Goal: Information Seeking & Learning: Learn about a topic

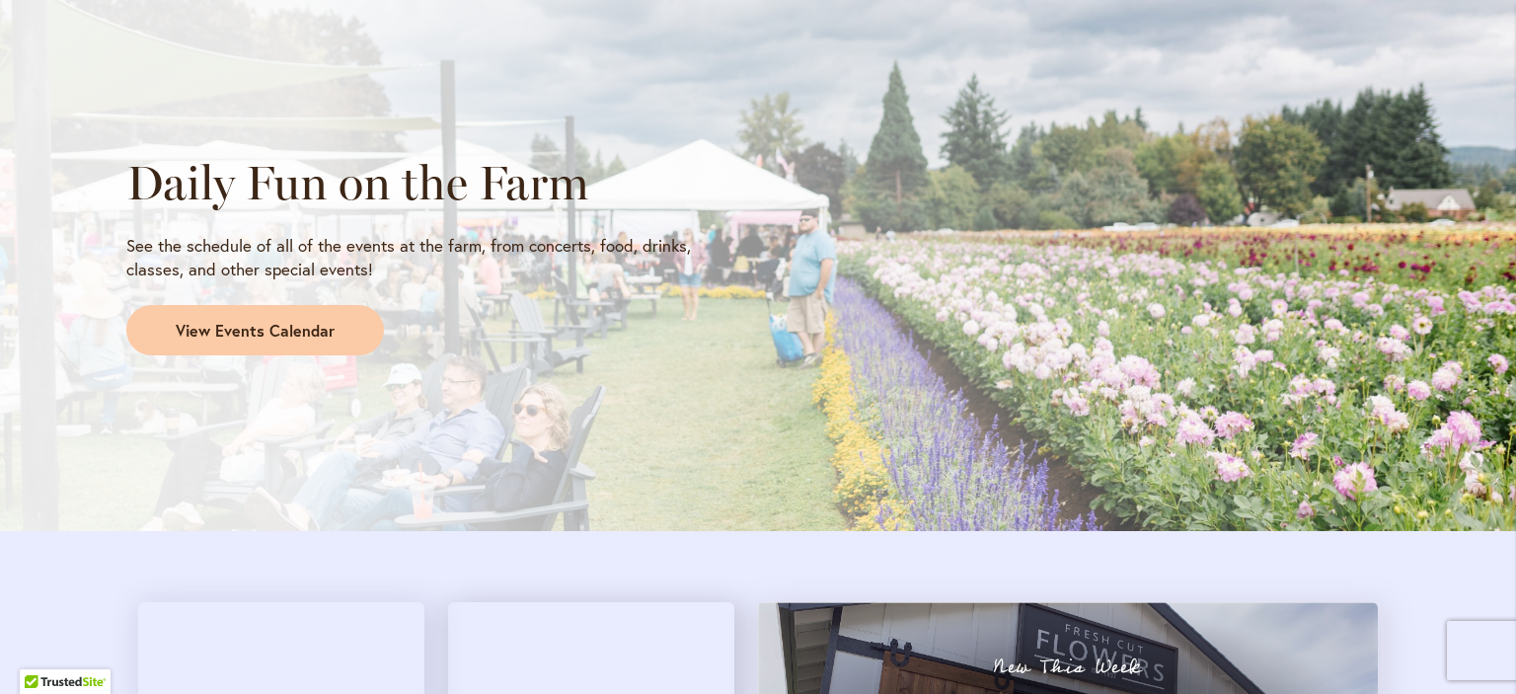
scroll to position [1659, 0]
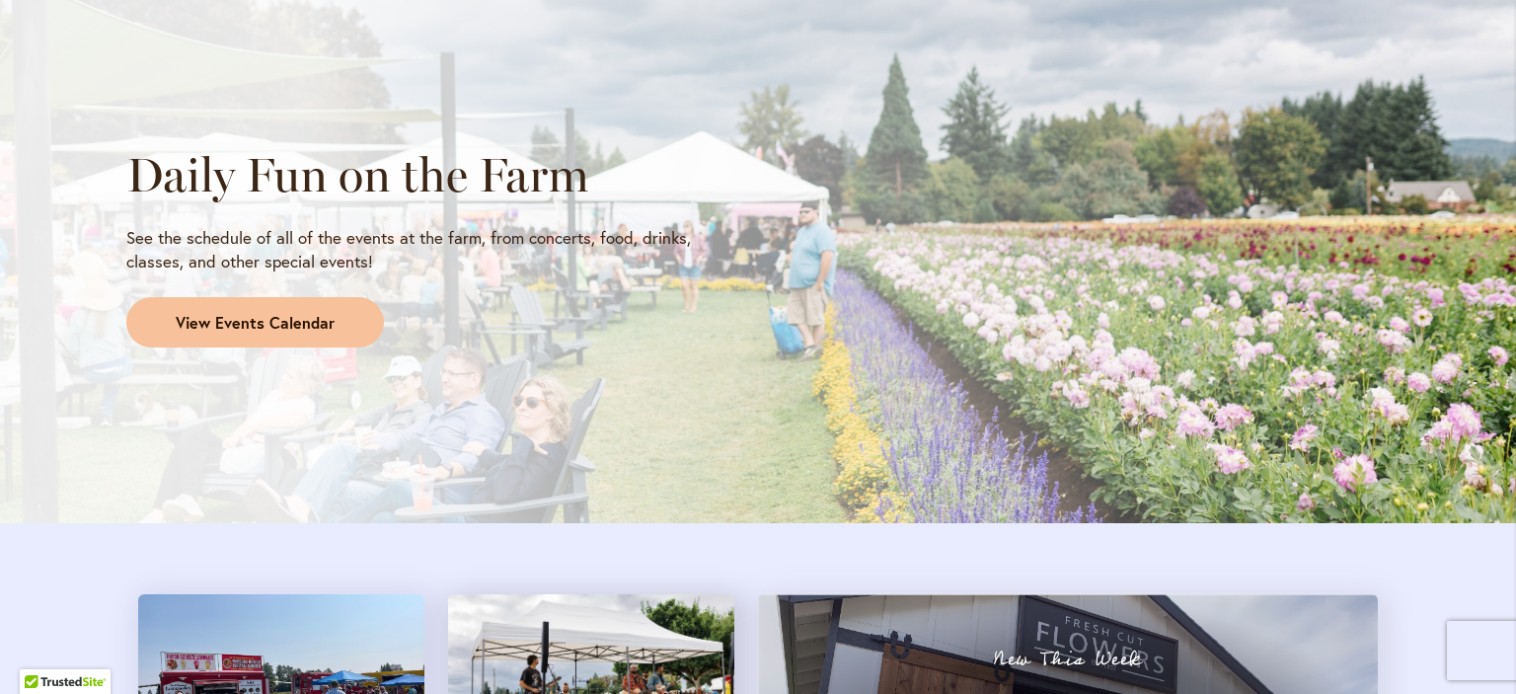
click at [242, 319] on span "View Events Calendar" at bounding box center [255, 323] width 159 height 23
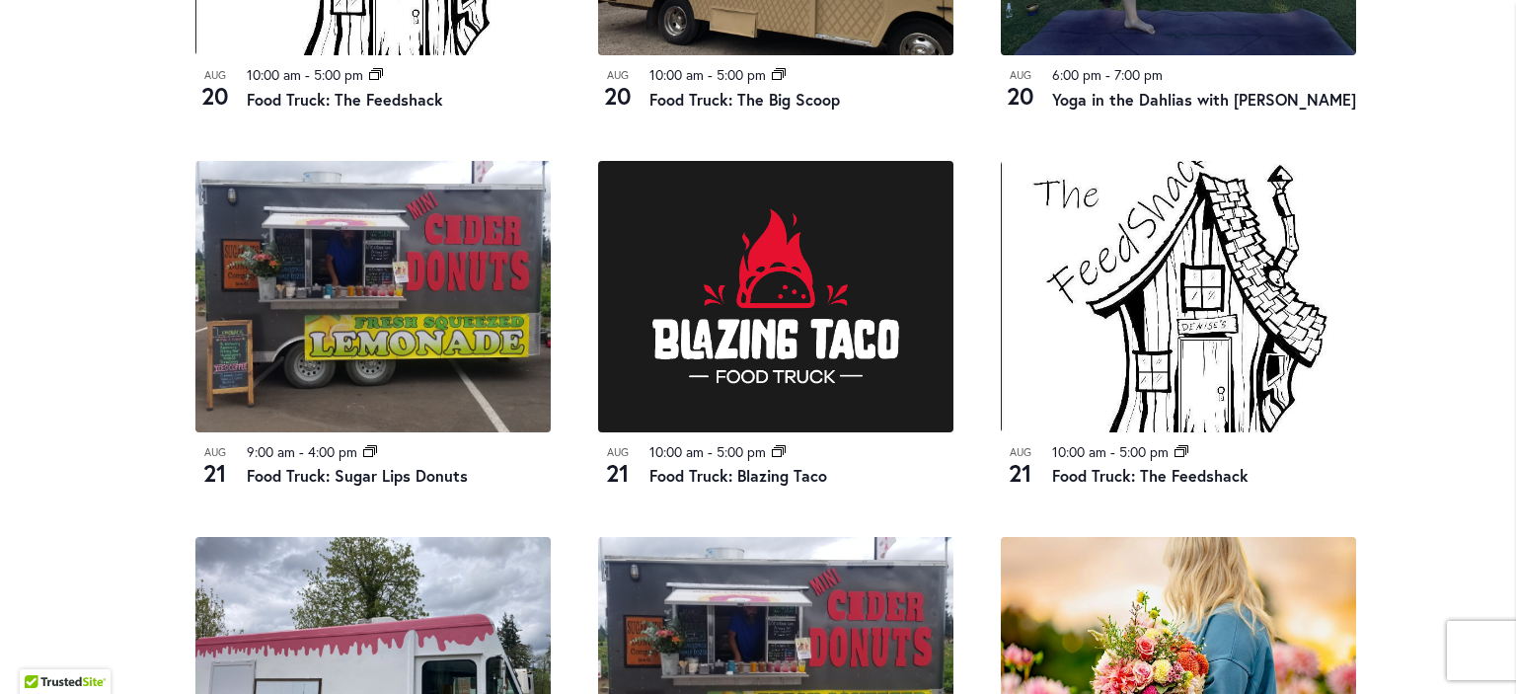
scroll to position [1745, 0]
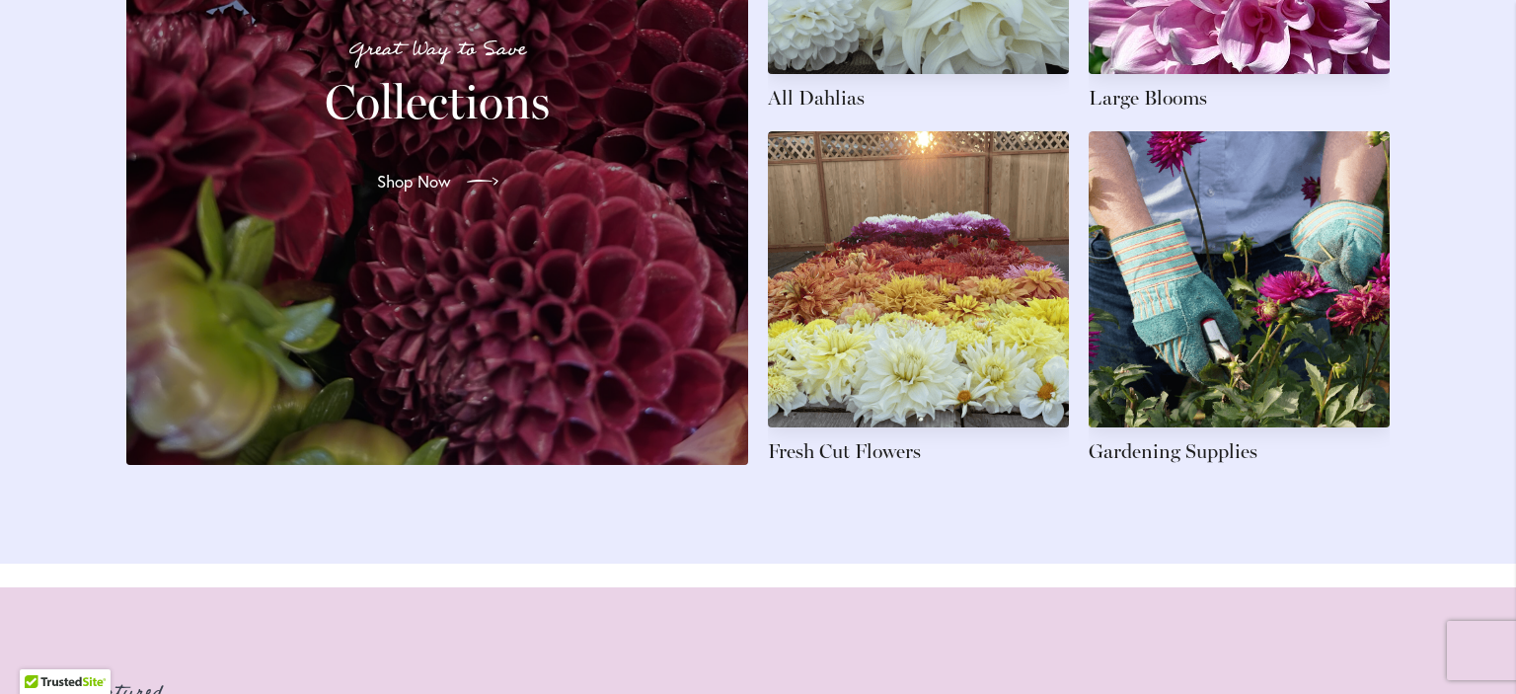
scroll to position [2890, 0]
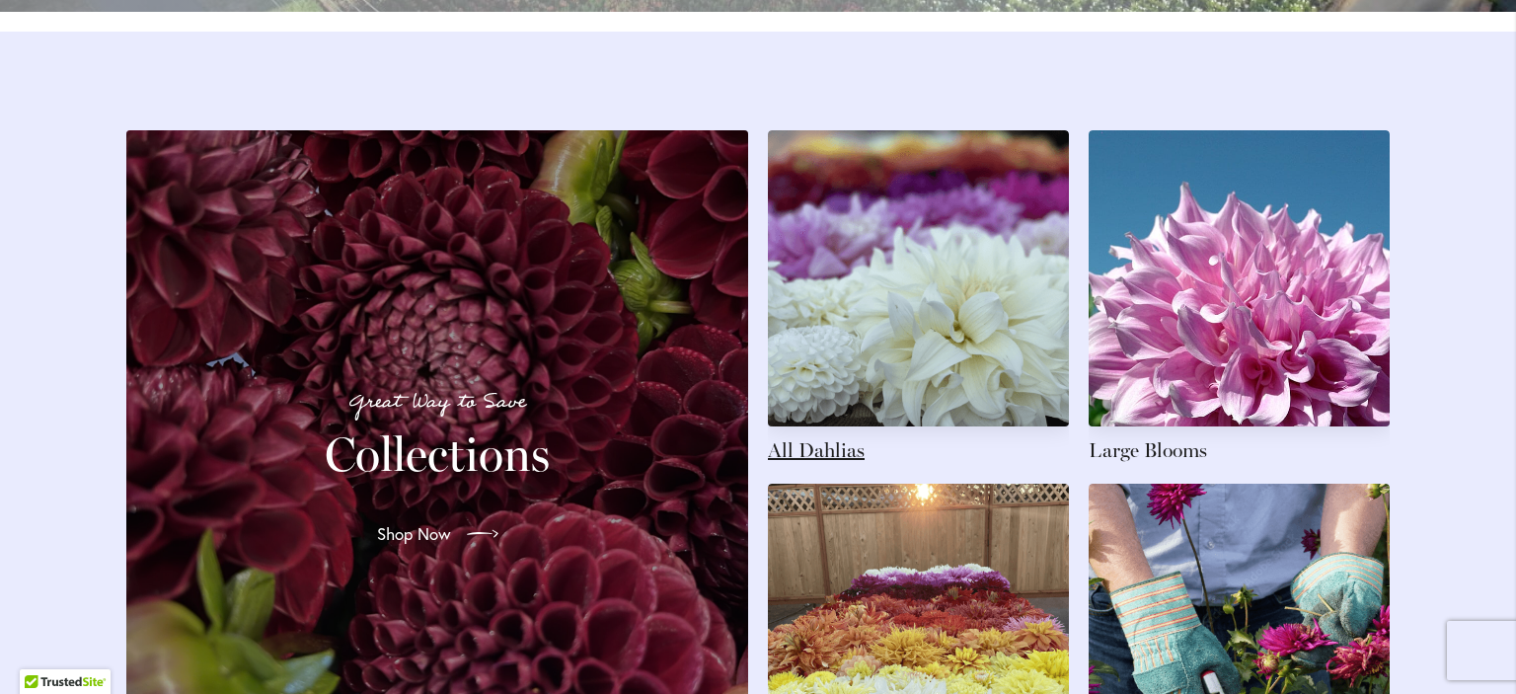
click at [864, 291] on link at bounding box center [918, 297] width 301 height 334
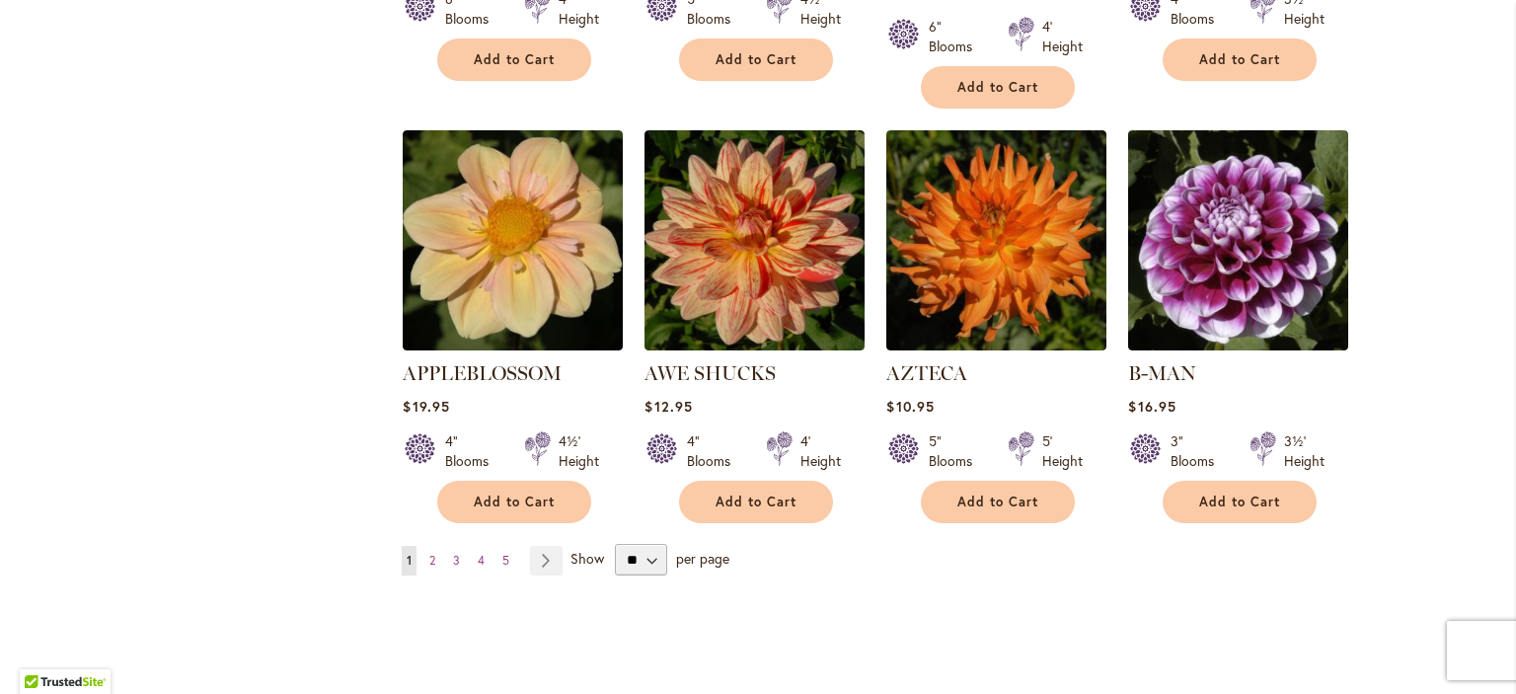
scroll to position [1652, 0]
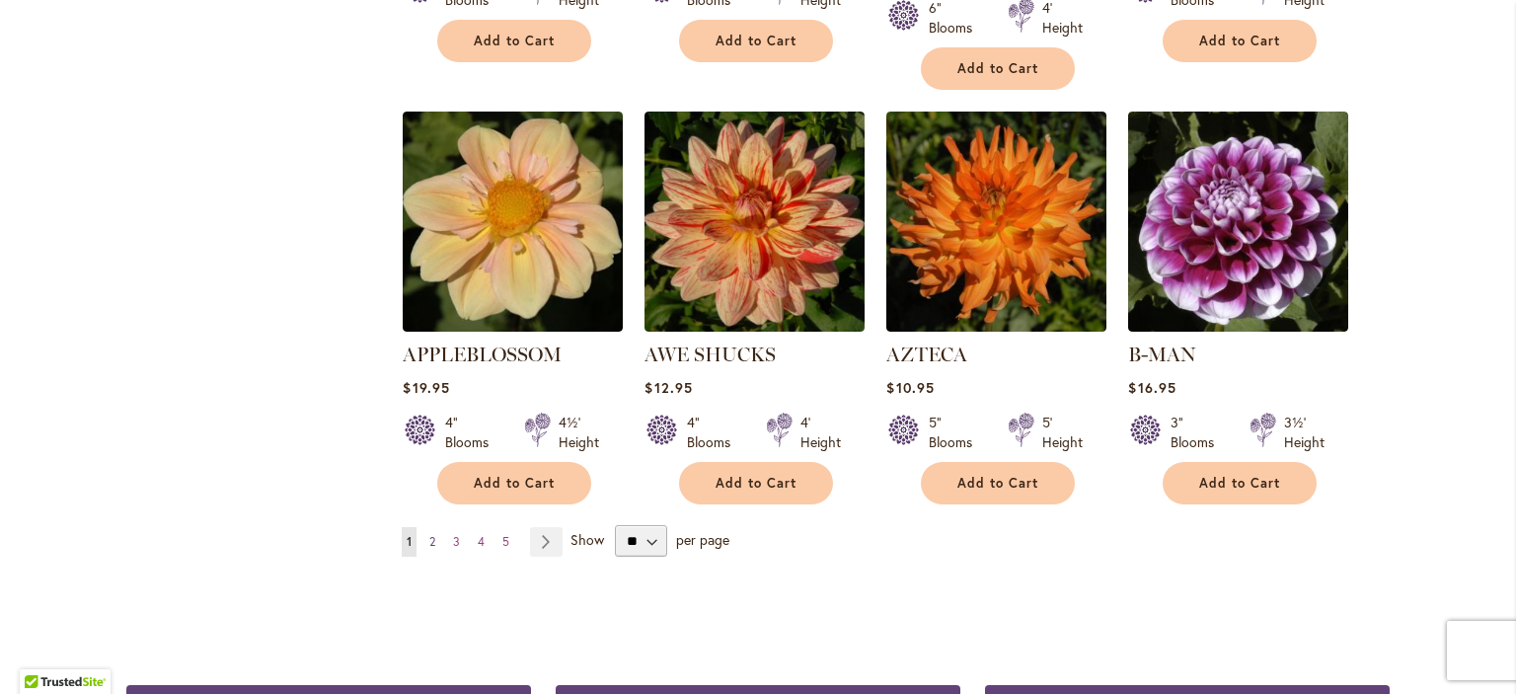
click at [429, 534] on span "2" at bounding box center [432, 541] width 6 height 15
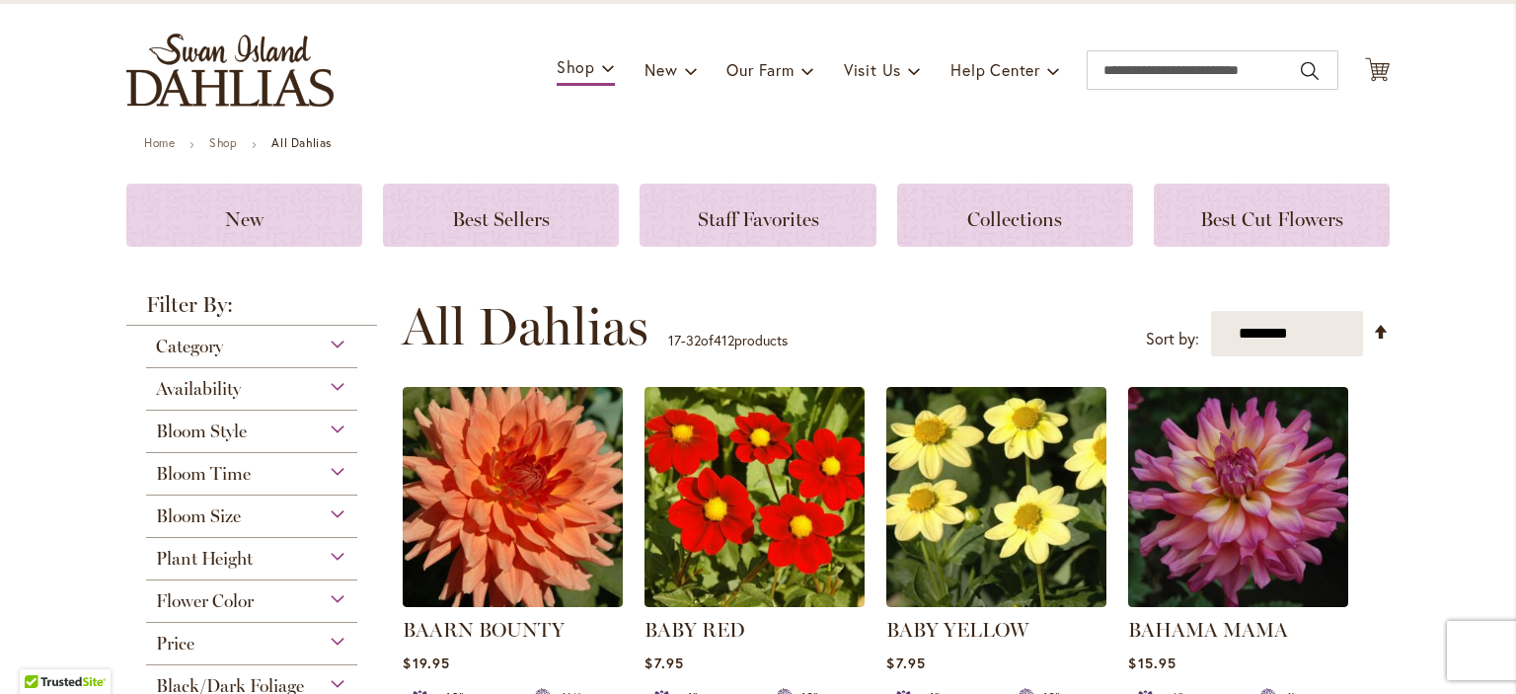
scroll to position [91, 0]
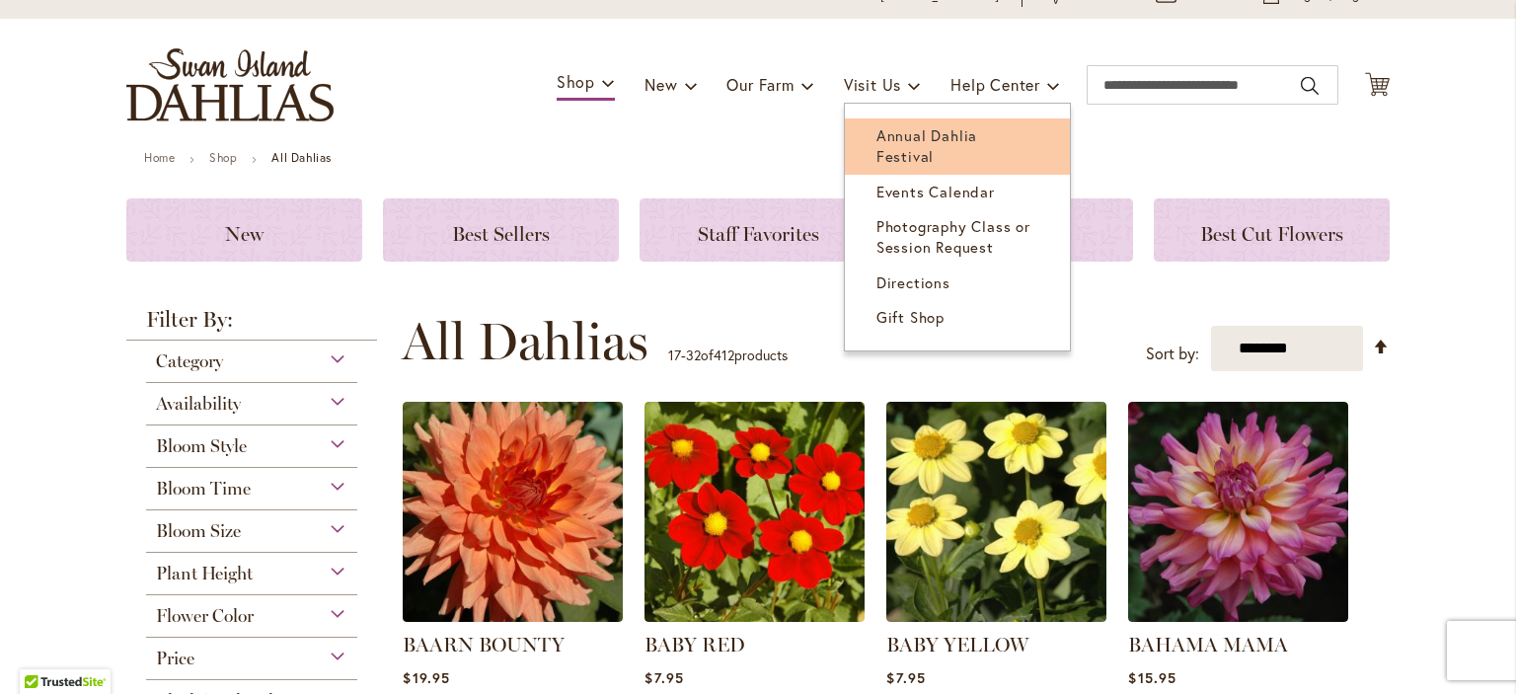
click at [915, 135] on span "Annual Dahlia Festival" at bounding box center [926, 145] width 101 height 40
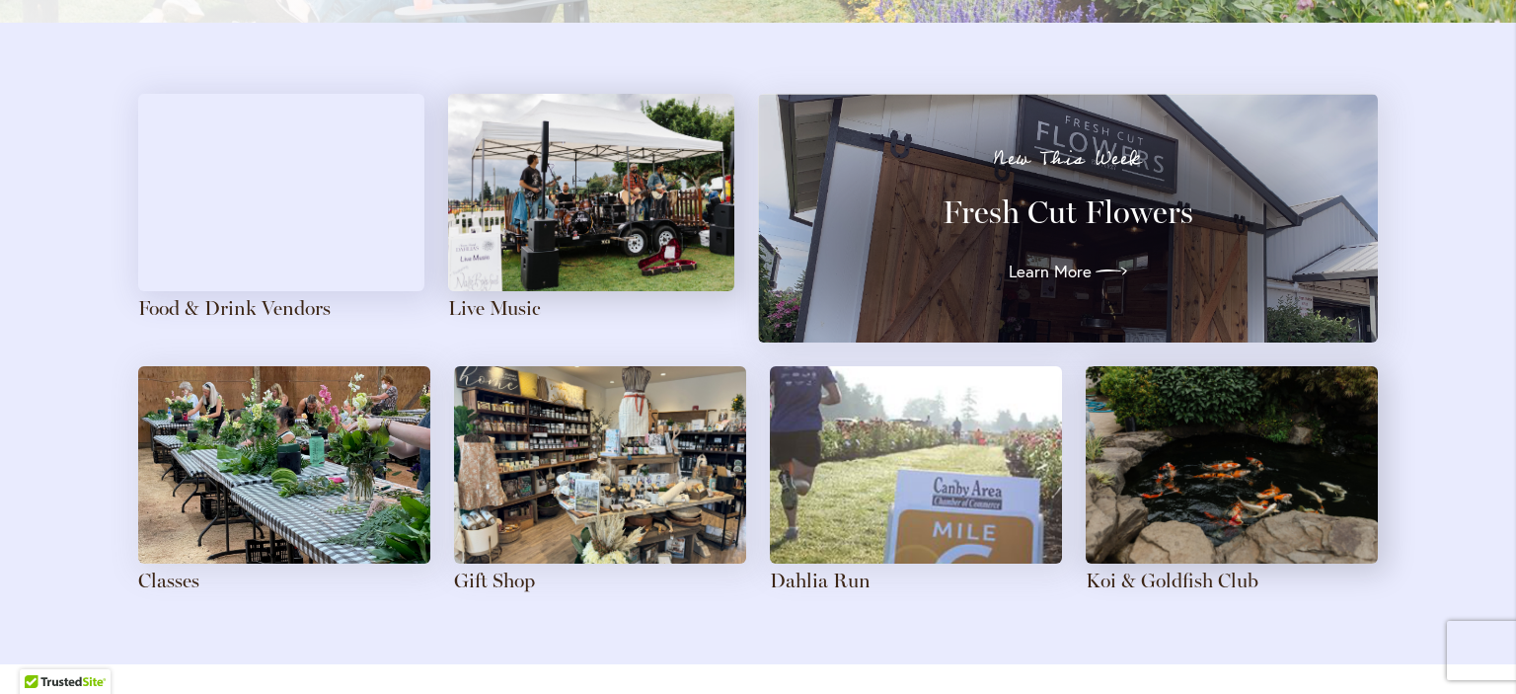
scroll to position [2166, 0]
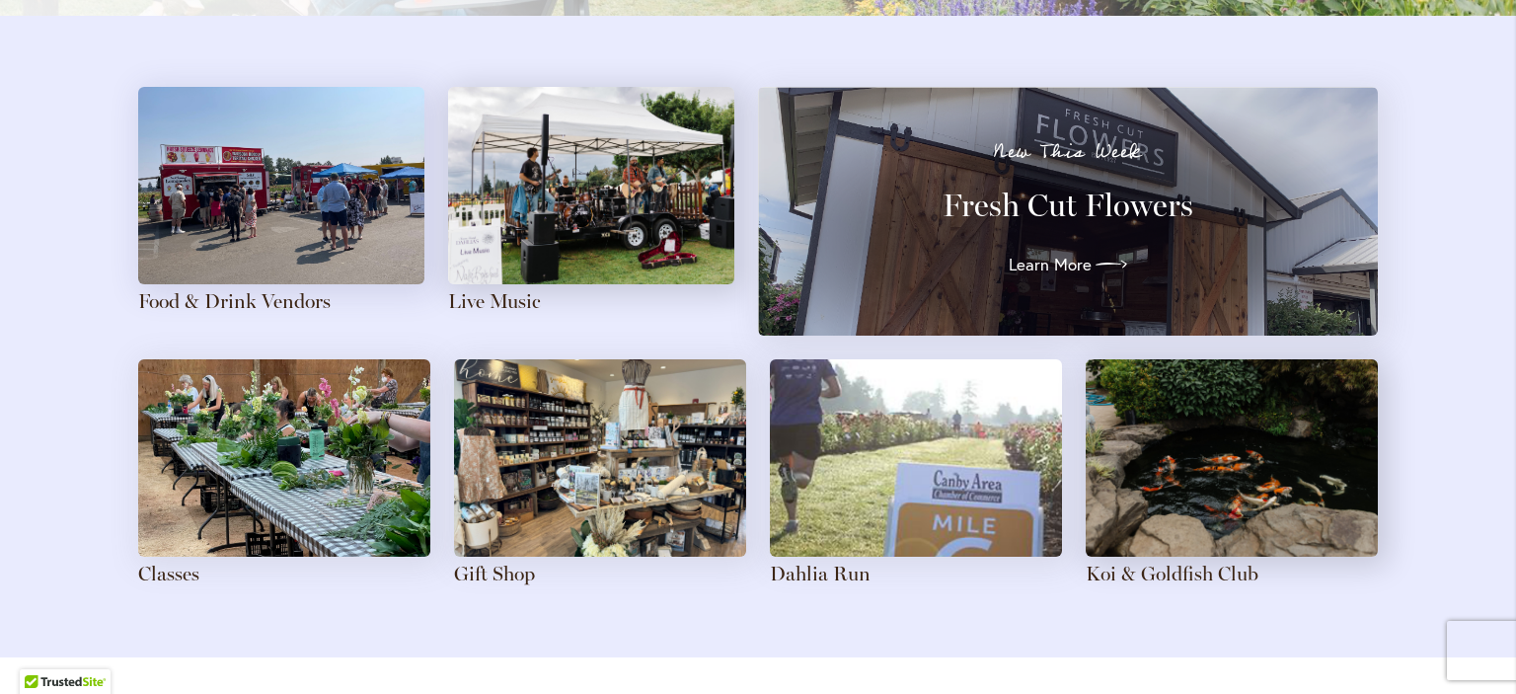
click at [322, 468] on img at bounding box center [284, 457] width 292 height 197
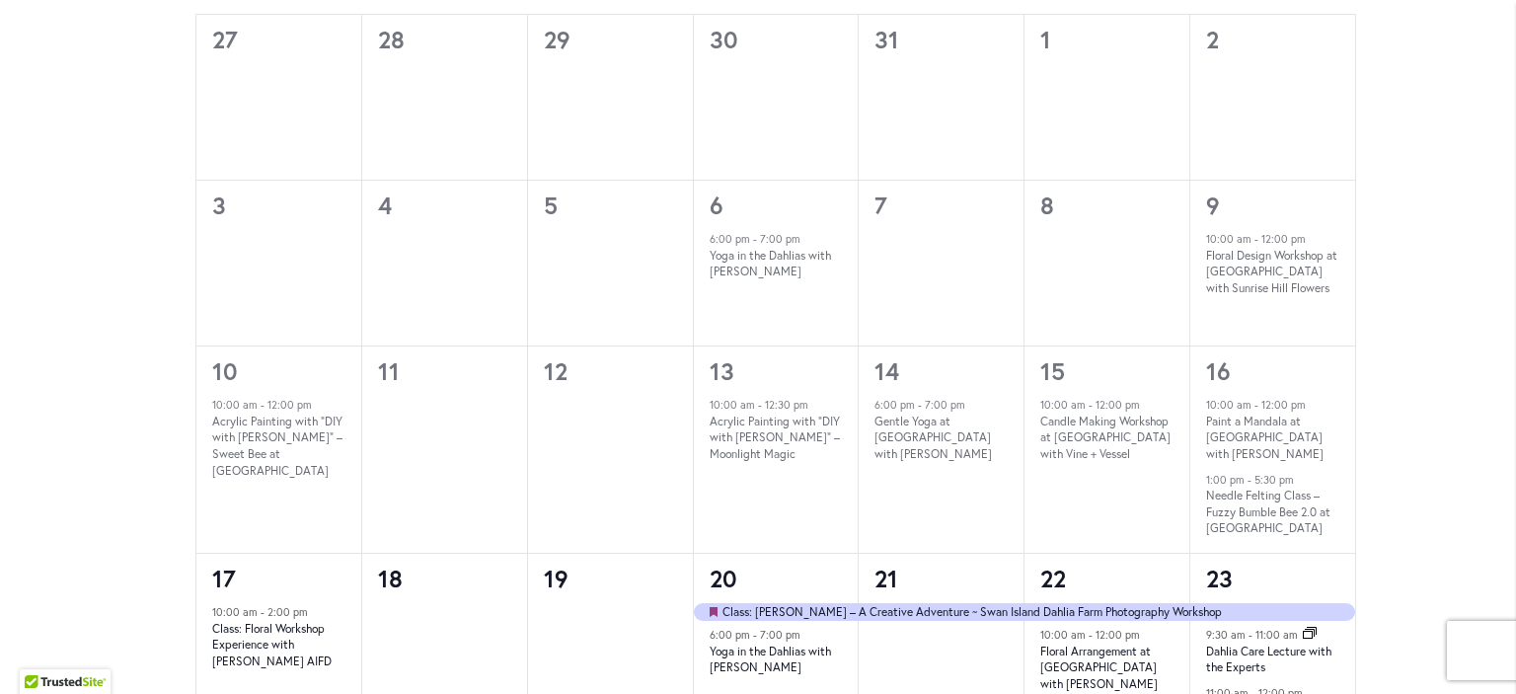
scroll to position [1374, 0]
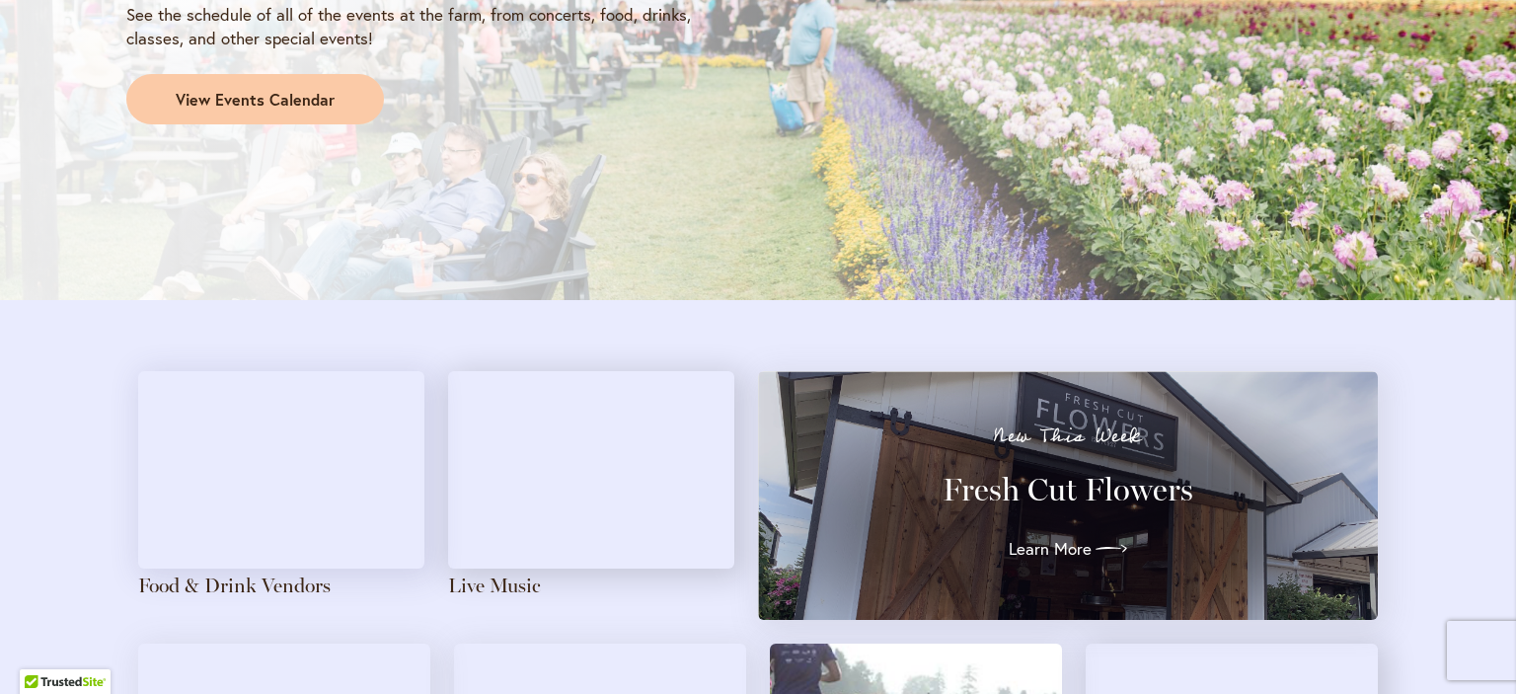
scroll to position [1985, 0]
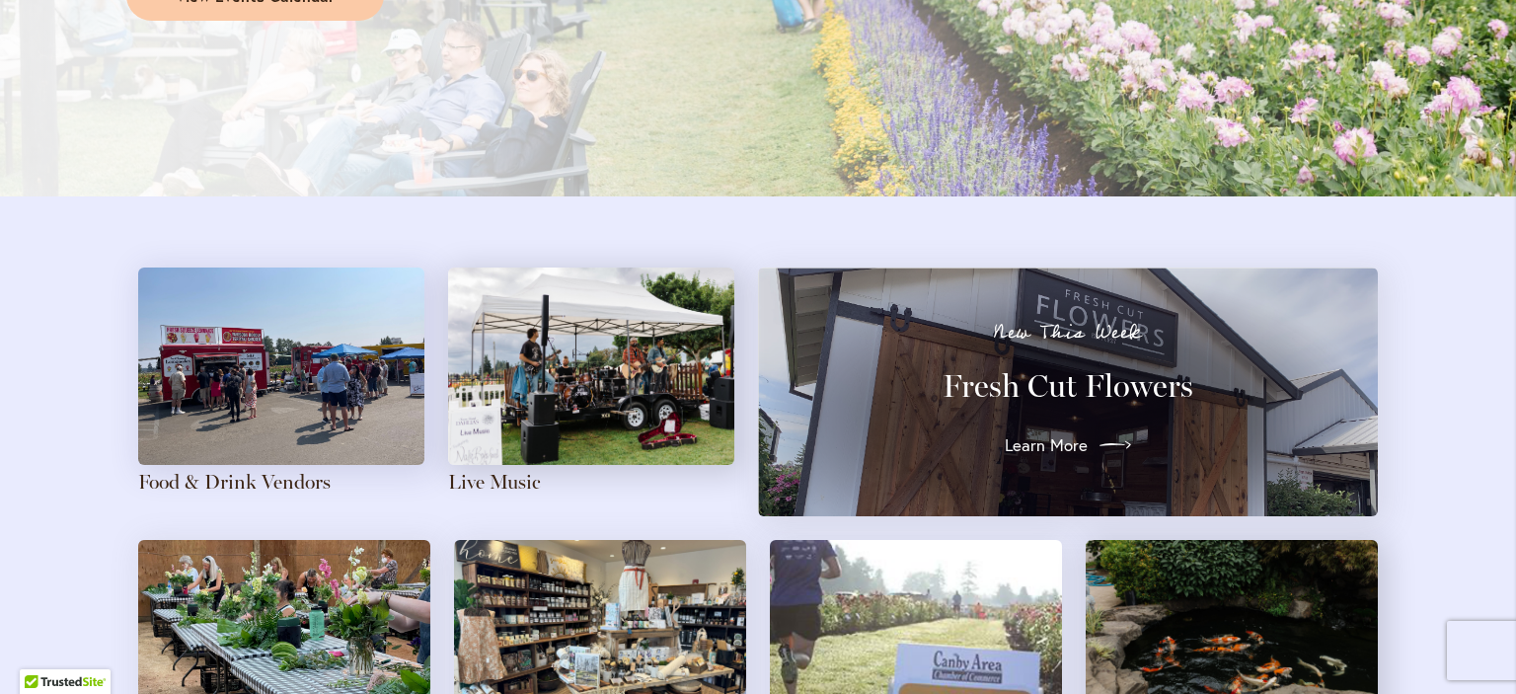
click at [1101, 433] on icon at bounding box center [1115, 445] width 32 height 32
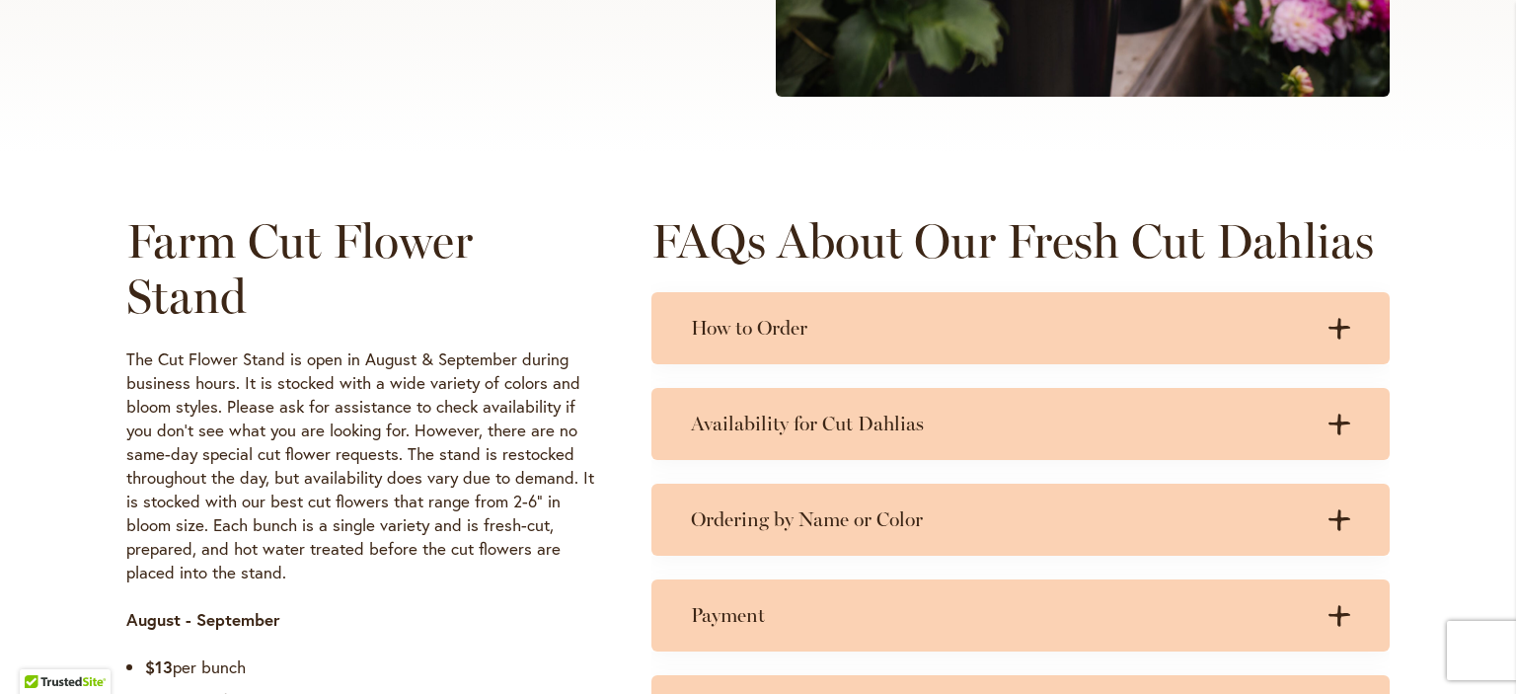
scroll to position [802, 0]
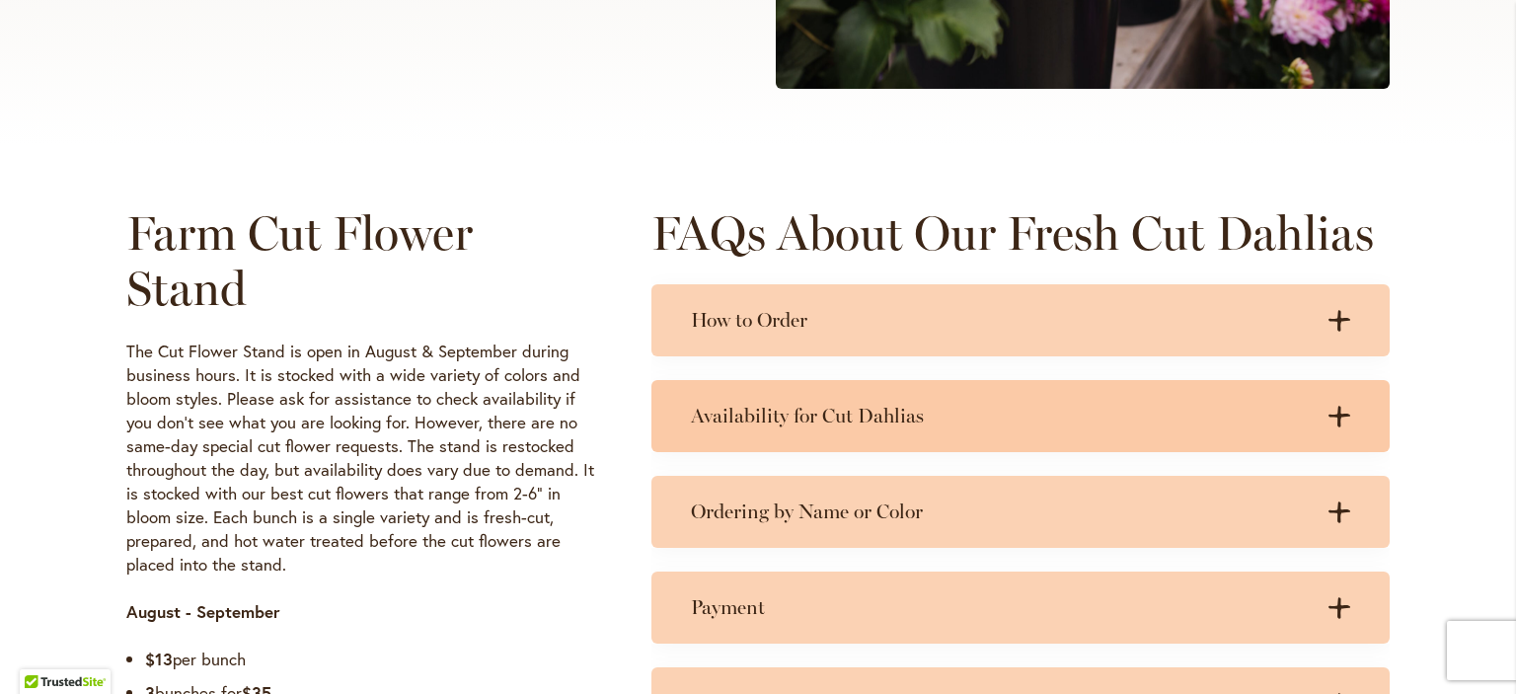
click at [1328, 410] on icon ".cls-1 { fill: #3c2616; stroke-width: 0px; }" at bounding box center [1339, 417] width 22 height 22
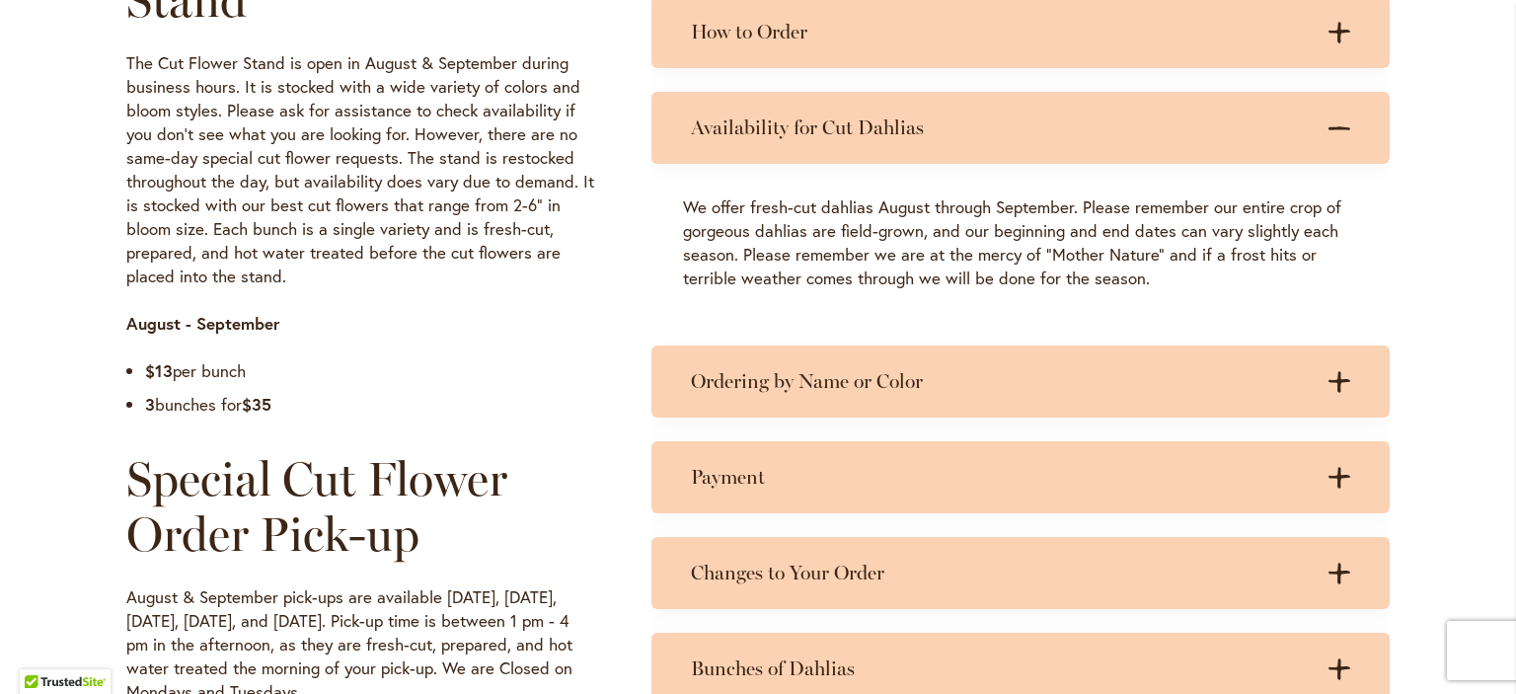
scroll to position [1102, 0]
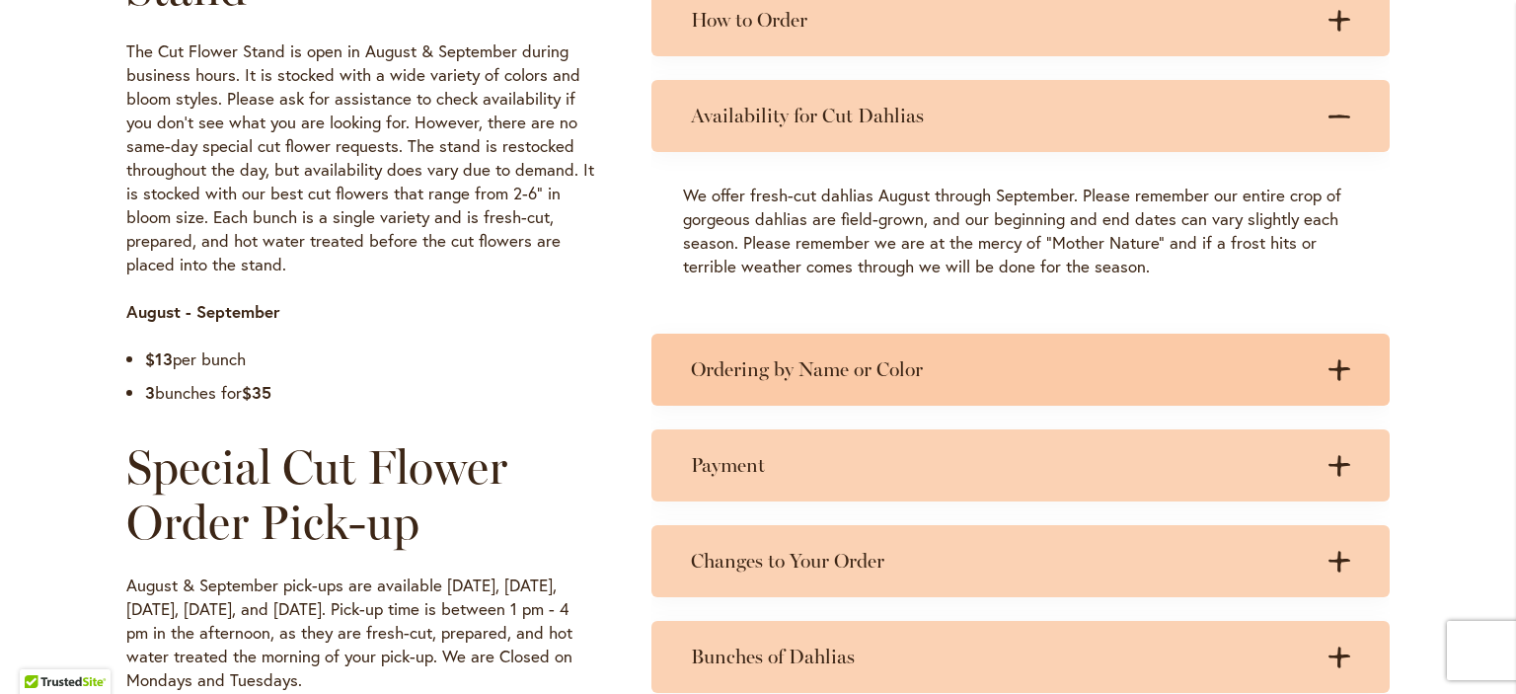
click at [1336, 366] on icon at bounding box center [1339, 369] width 22 height 21
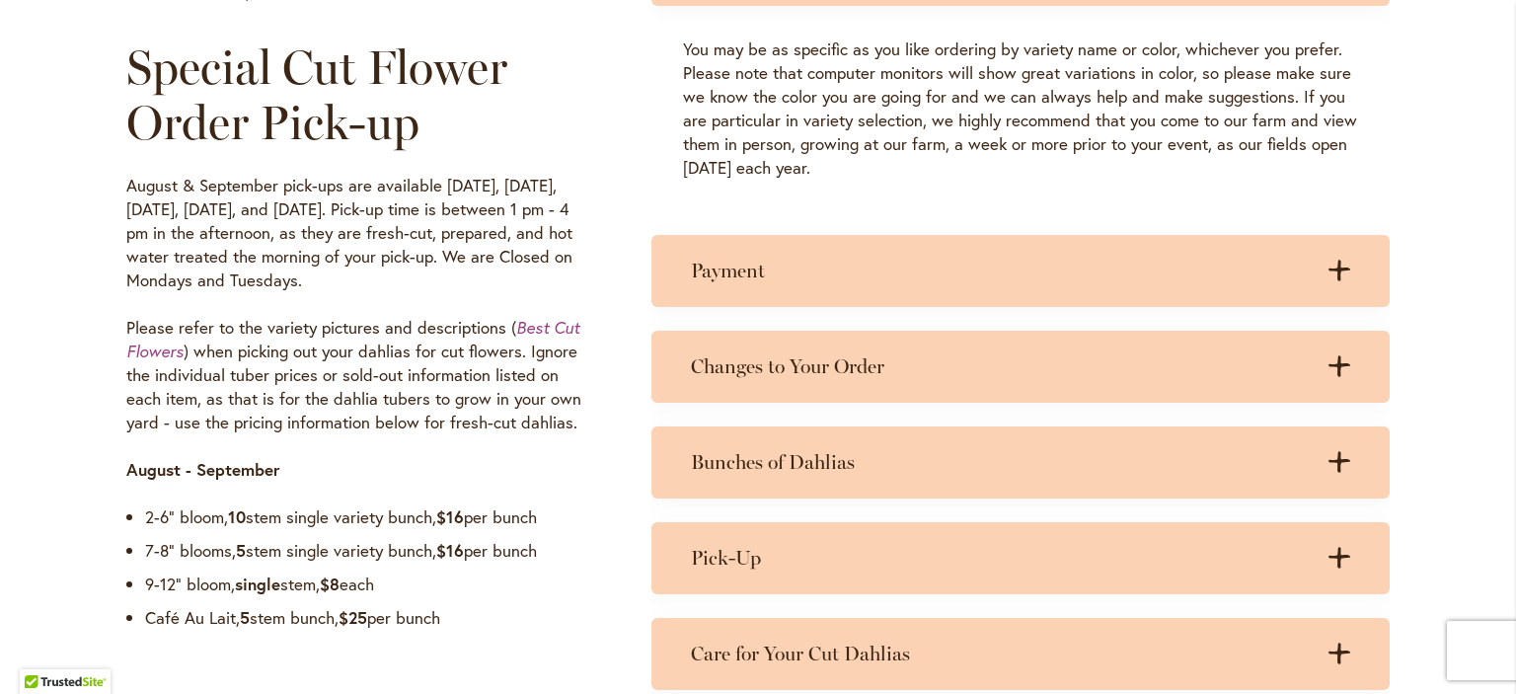
scroll to position [1511, 0]
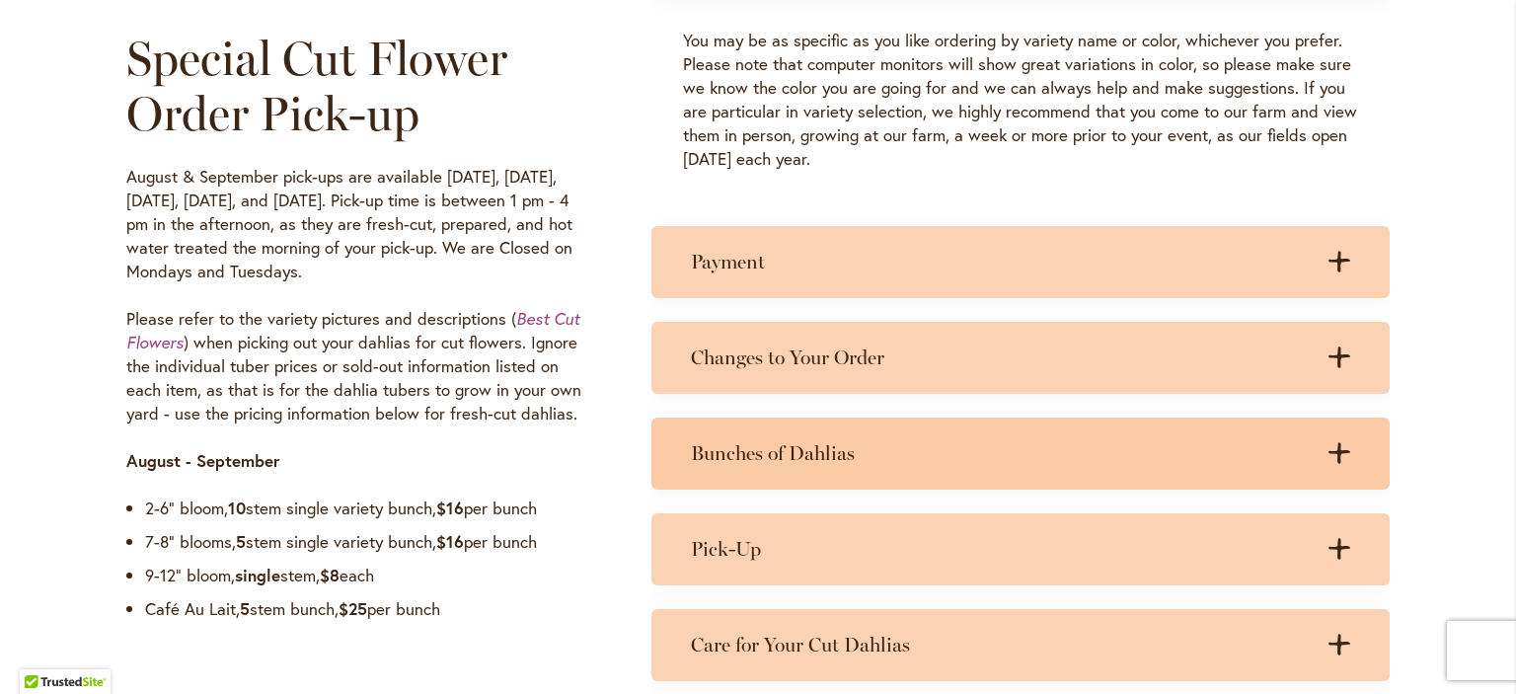
click at [1328, 447] on icon ".cls-1 { fill: #3c2616; stroke-width: 0px; }" at bounding box center [1339, 453] width 22 height 22
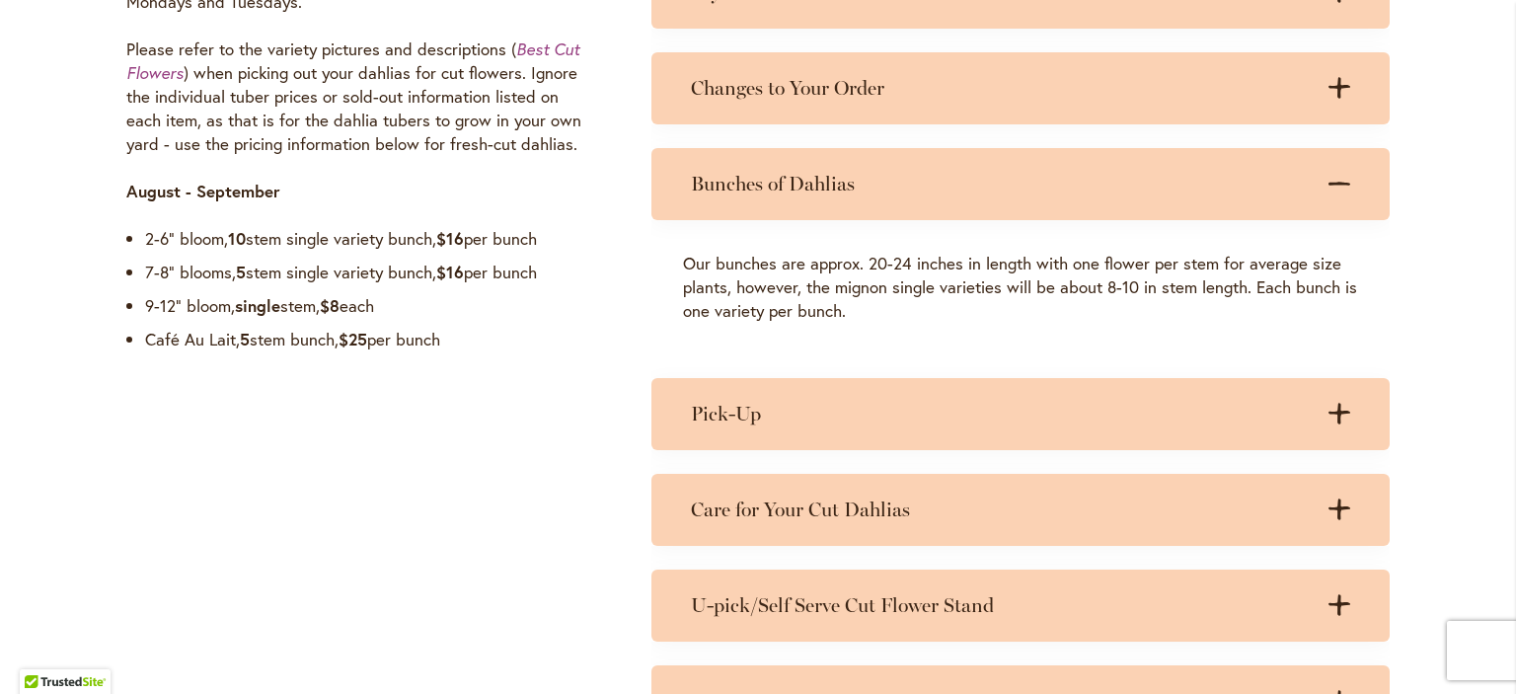
scroll to position [1771, 0]
